Goal: Information Seeking & Learning: Understand process/instructions

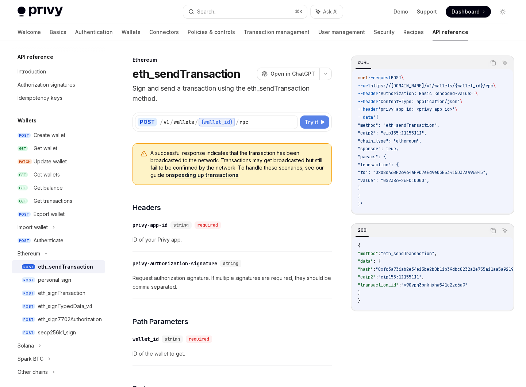
click at [313, 118] on span "Try it" at bounding box center [312, 122] width 14 height 9
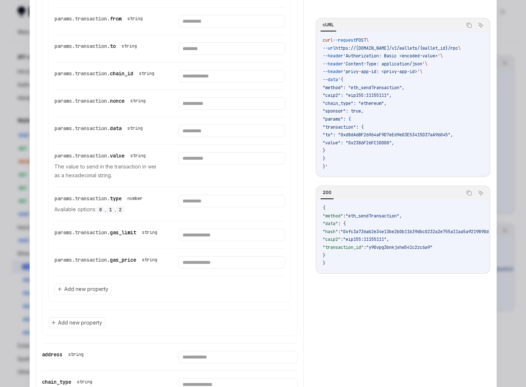
scroll to position [545, 0]
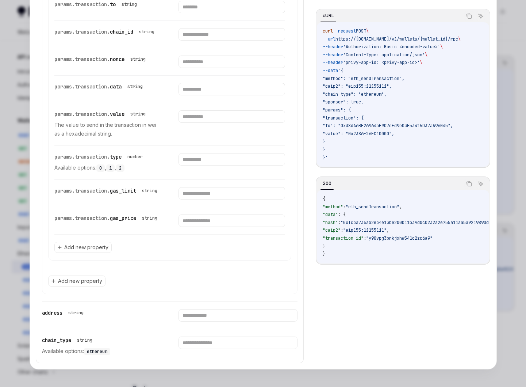
click at [507, 99] on div at bounding box center [263, 193] width 526 height 387
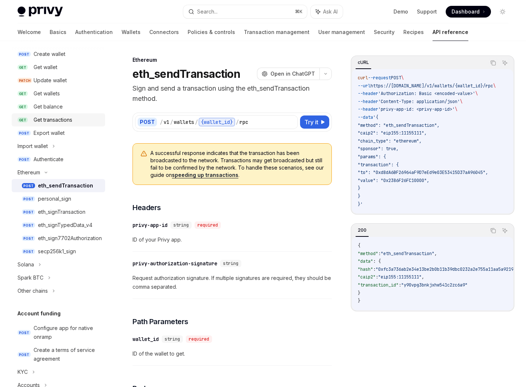
scroll to position [80, 0]
click at [64, 67] on div "Get wallet" at bounding box center [67, 68] width 67 height 9
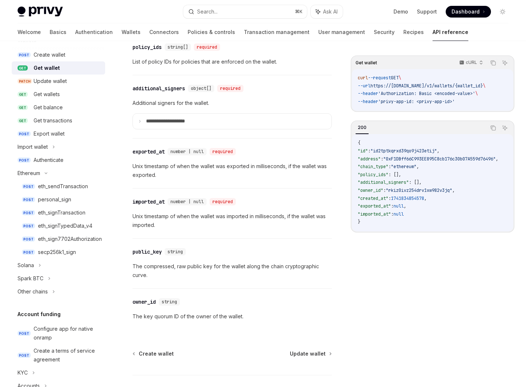
scroll to position [556, 0]
click at [68, 155] on link "POST Authenticate" at bounding box center [59, 159] width 94 height 13
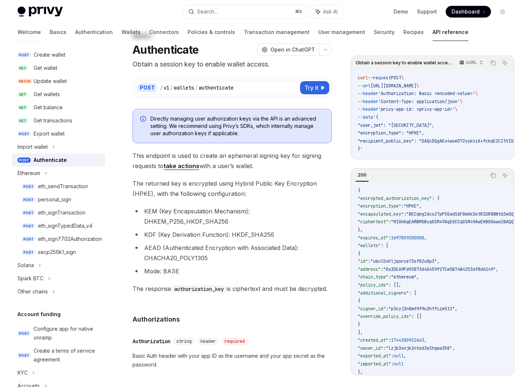
scroll to position [26, 0]
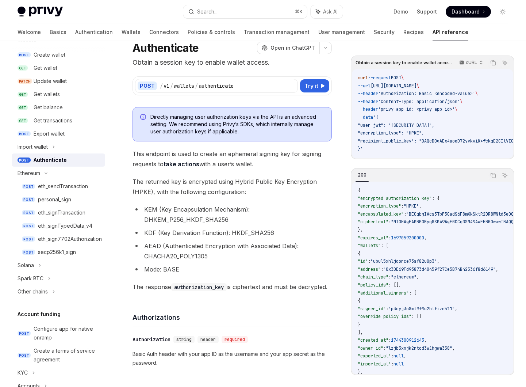
click at [158, 210] on li "KEM (Key Encapsulation Mechanism): DHKEM_P256_HKDF_SHA256" at bounding box center [232, 214] width 199 height 20
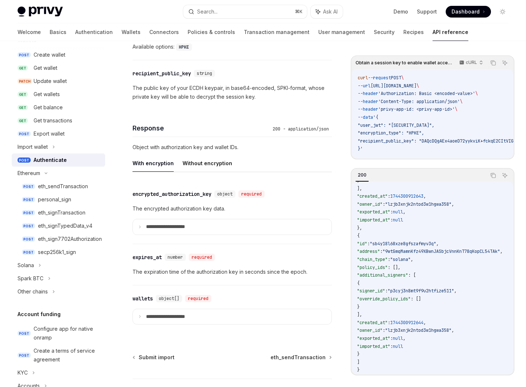
scroll to position [543, 0]
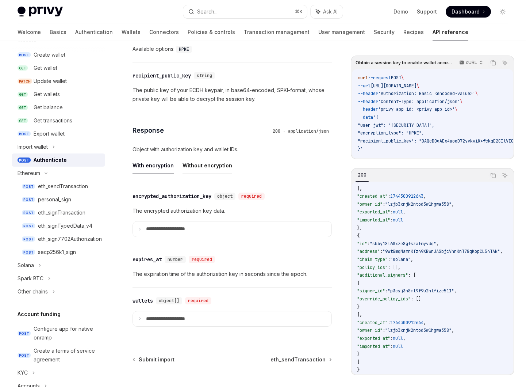
click at [218, 174] on button "Without encryption" at bounding box center [208, 165] width 50 height 17
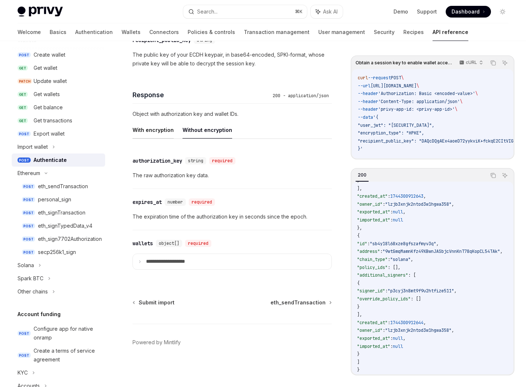
scroll to position [584, 0]
click at [152, 135] on button "With encryption" at bounding box center [153, 129] width 41 height 17
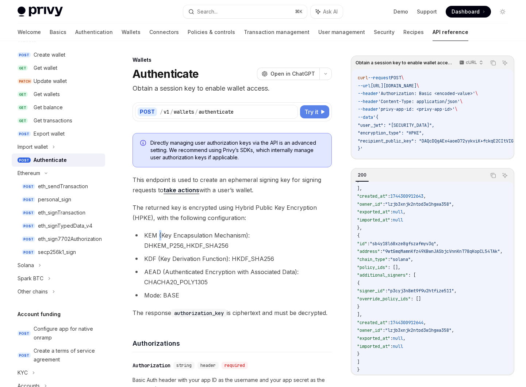
click at [326, 107] on button "Try it" at bounding box center [314, 111] width 29 height 13
type textarea "*"
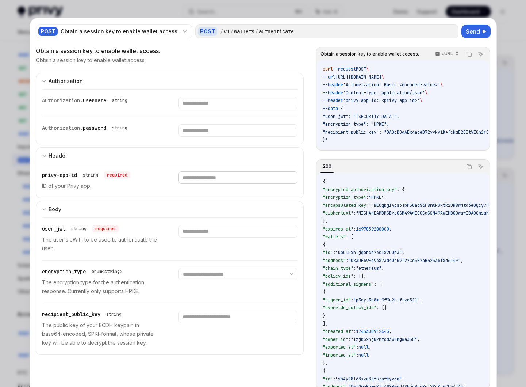
click at [227, 109] on input "text" at bounding box center [238, 103] width 119 height 12
click at [212, 109] on input "text" at bounding box center [238, 103] width 119 height 12
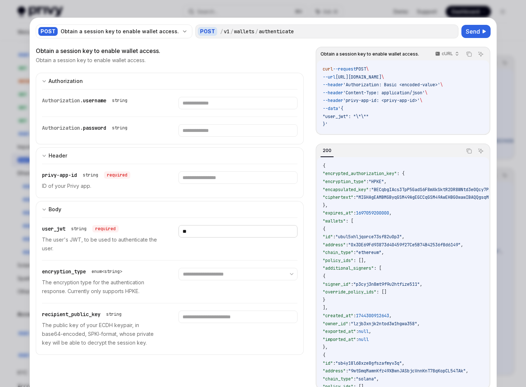
type input "**"
click at [229, 273] on select "**********" at bounding box center [238, 274] width 119 height 12
select select "****"
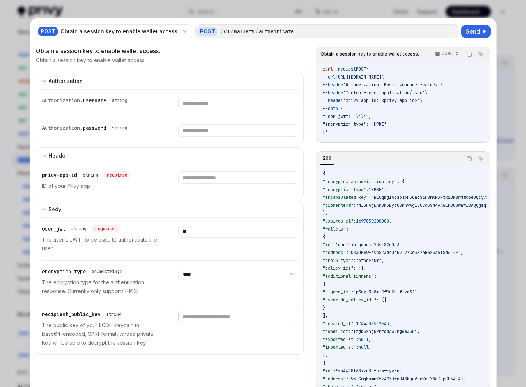
click at [217, 109] on input "text" at bounding box center [238, 103] width 119 height 12
click at [222, 109] on input "text" at bounding box center [238, 103] width 119 height 12
paste input "**********"
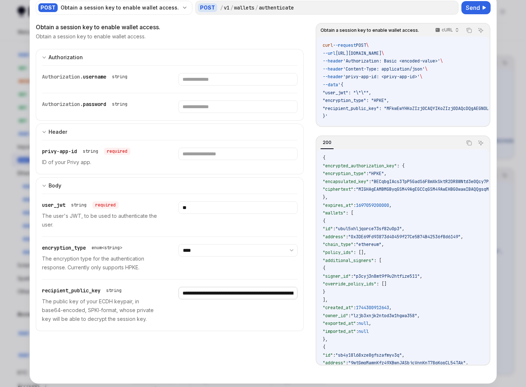
scroll to position [24, 0]
type input "**********"
click at [205, 85] on input "text" at bounding box center [238, 78] width 119 height 12
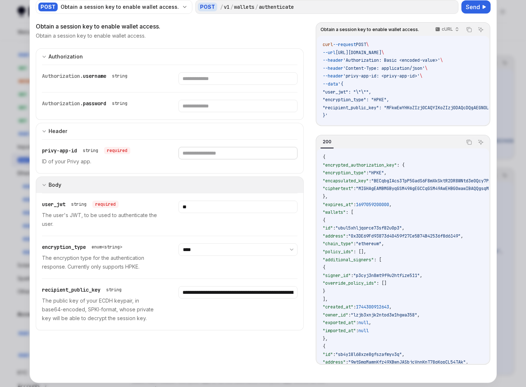
paste input "**********"
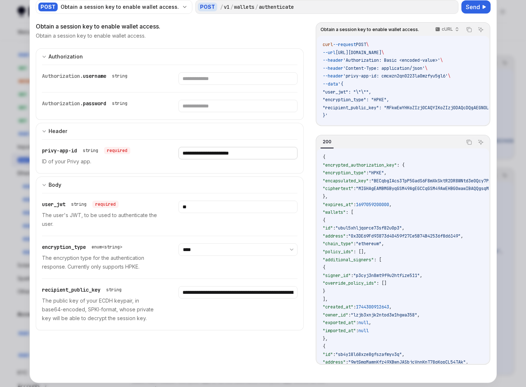
scroll to position [0, 0]
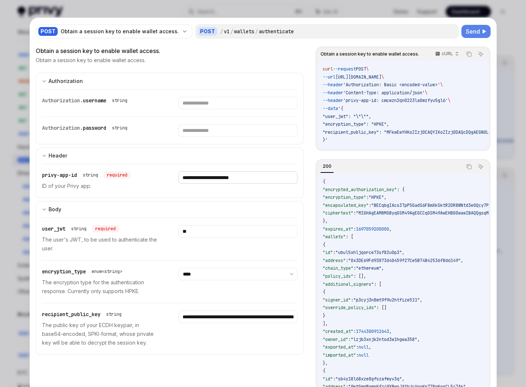
type input "**********"
click at [477, 30] on span "Send" at bounding box center [473, 31] width 14 height 9
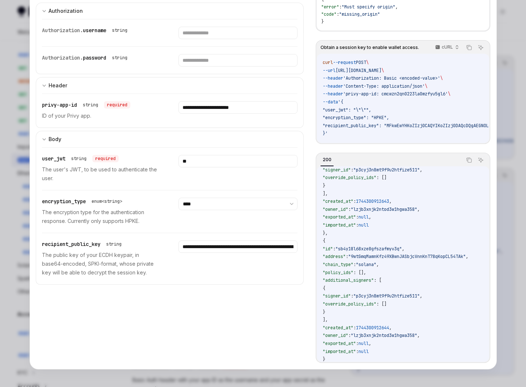
scroll to position [147, 0]
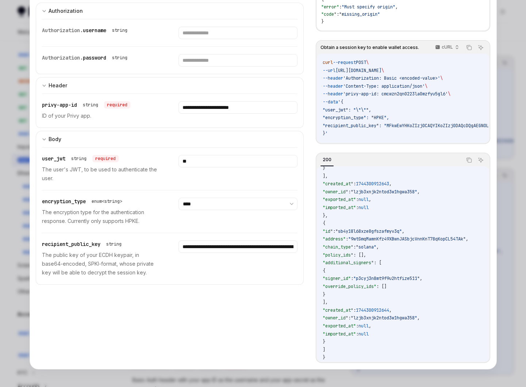
click at [503, 183] on div at bounding box center [263, 193] width 526 height 387
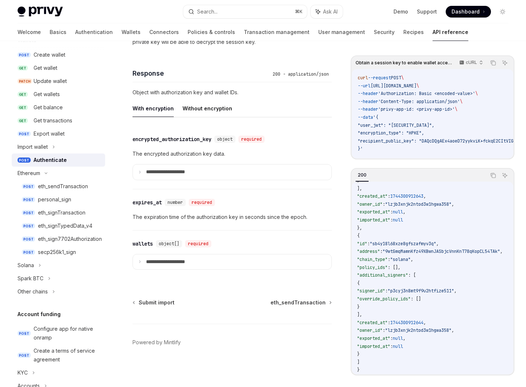
scroll to position [609, 0]
click at [182, 174] on p "**********" at bounding box center [171, 172] width 51 height 7
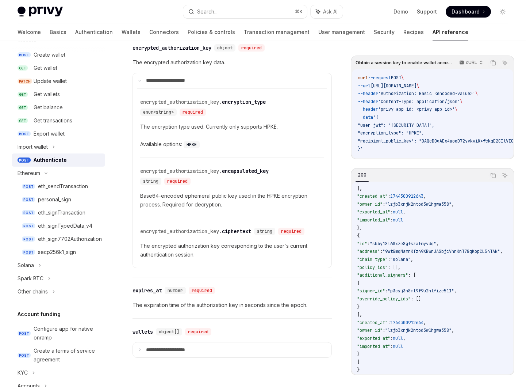
scroll to position [694, 0]
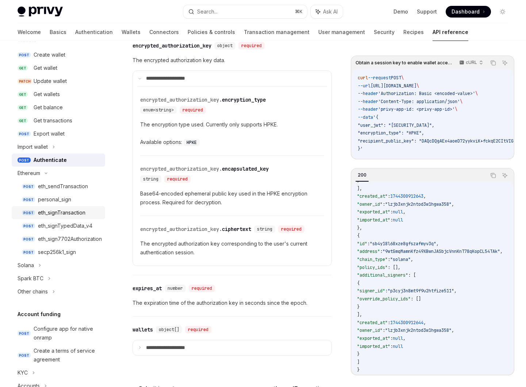
click at [79, 212] on div "eth_signTransaction" at bounding box center [61, 212] width 47 height 9
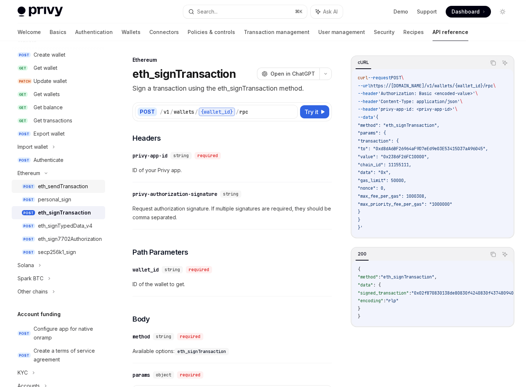
click at [77, 191] on link "POST eth_sendTransaction" at bounding box center [59, 186] width 94 height 13
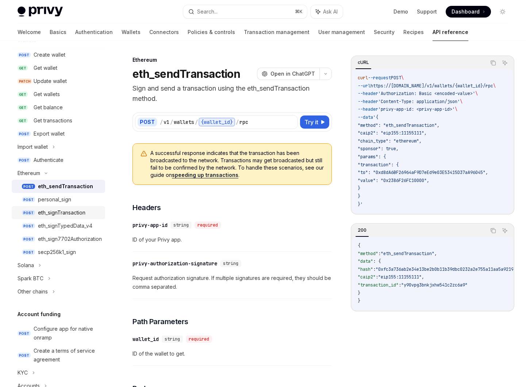
click at [79, 208] on div "eth_signTransaction" at bounding box center [61, 212] width 47 height 9
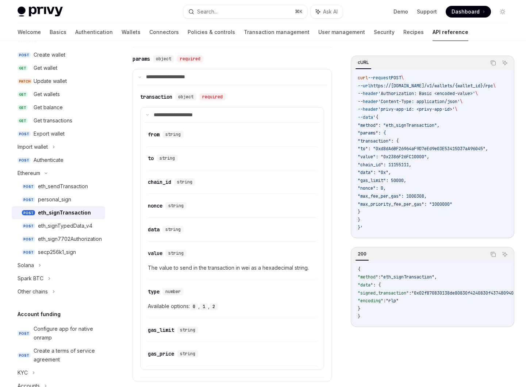
scroll to position [334, 0]
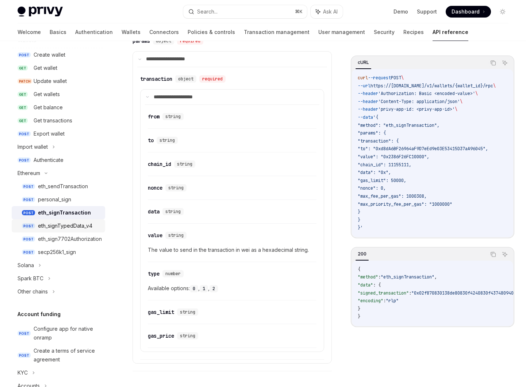
click at [80, 220] on link "POST eth_signTypedData_v4" at bounding box center [59, 225] width 94 height 13
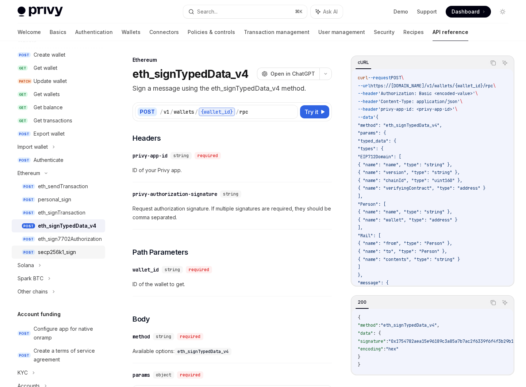
click at [76, 250] on div "secp256k1_sign" at bounding box center [57, 252] width 38 height 9
type textarea "*"
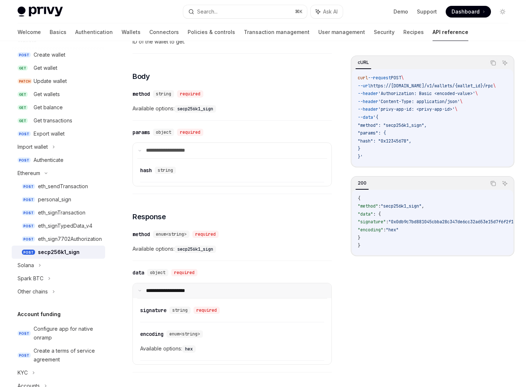
scroll to position [241, 0]
